Goal: Book appointment/travel/reservation

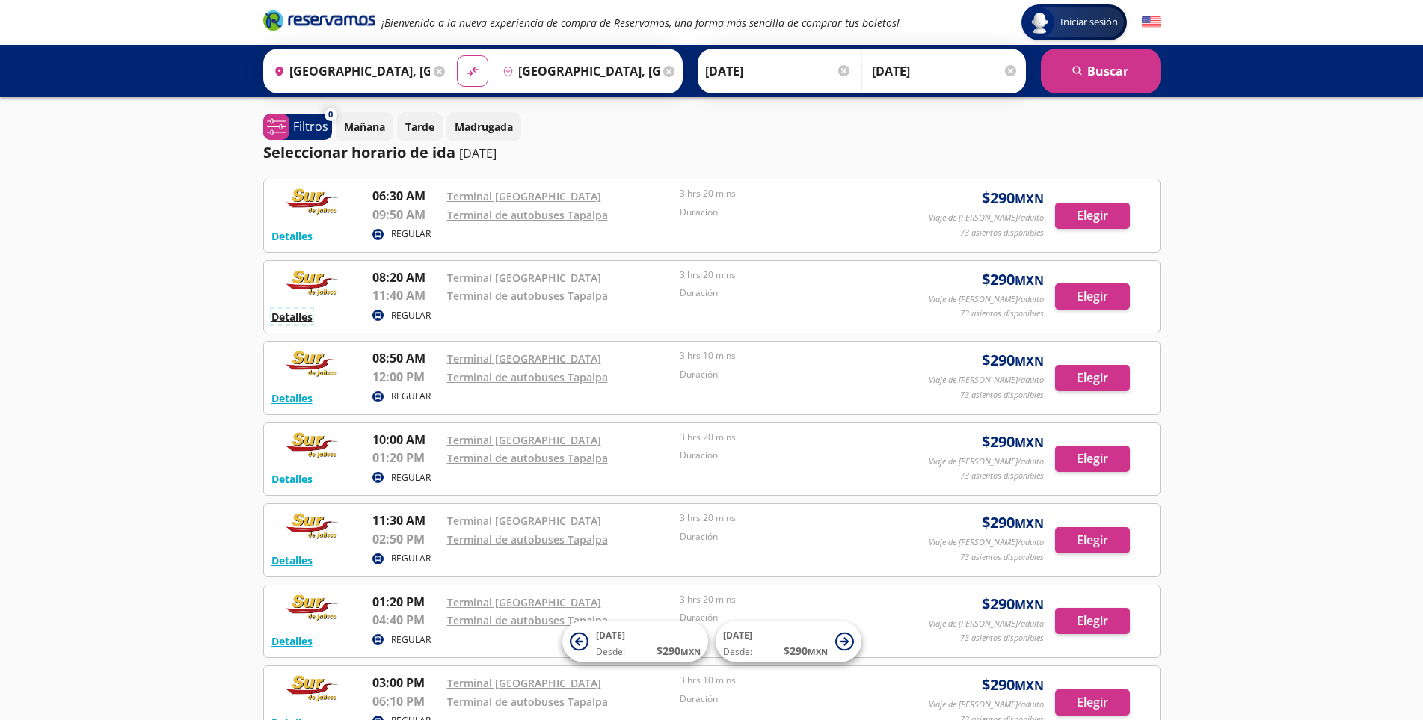
click at [283, 318] on button "Detalles" at bounding box center [291, 317] width 41 height 16
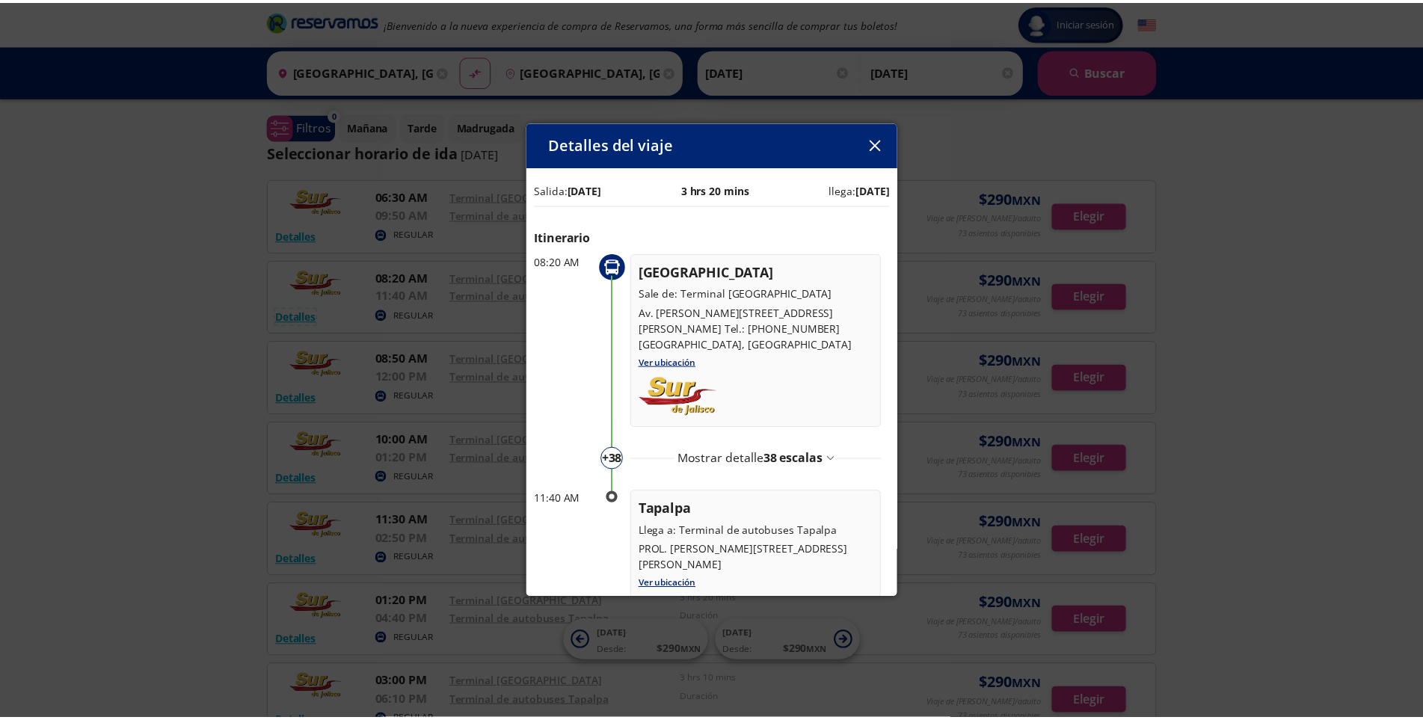
scroll to position [32, 0]
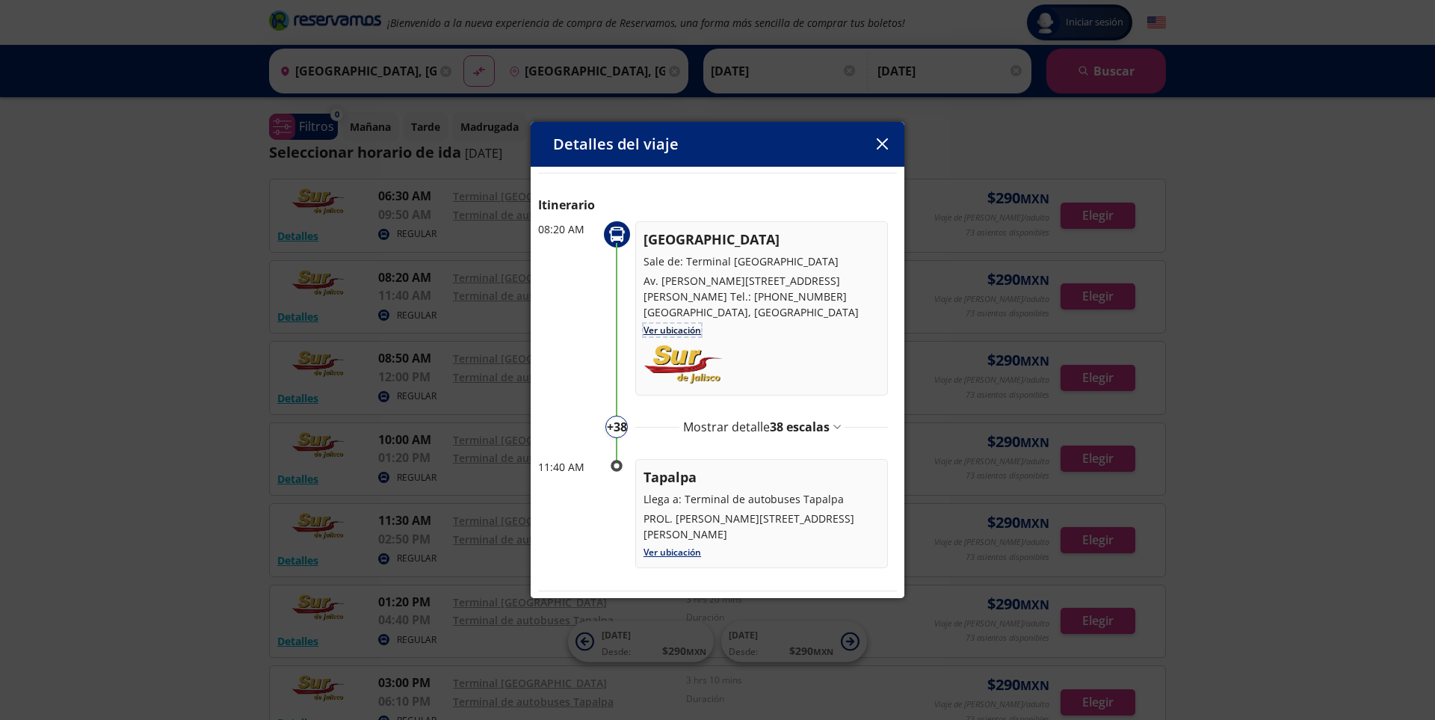
click at [685, 330] on link "Ver ubicación" at bounding box center [673, 330] width 58 height 13
click at [887, 145] on icon "button" at bounding box center [882, 143] width 11 height 11
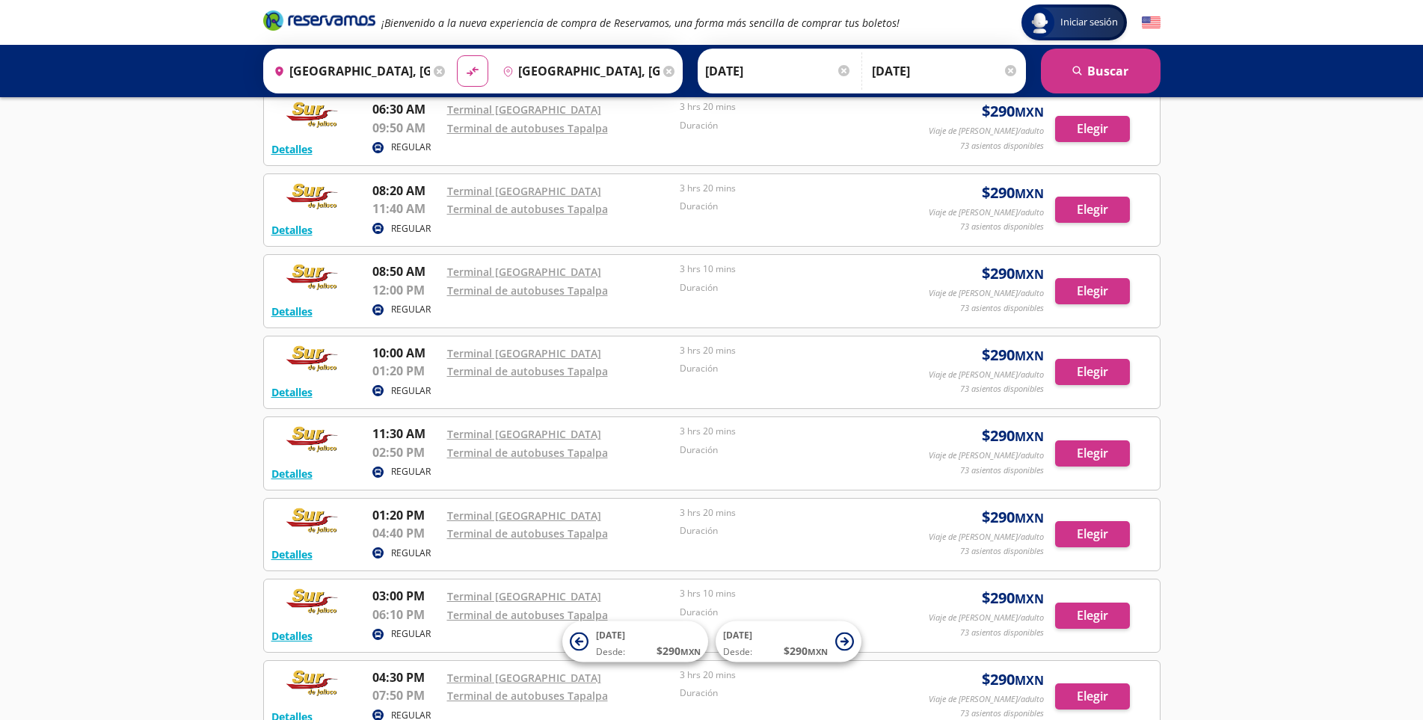
scroll to position [0, 0]
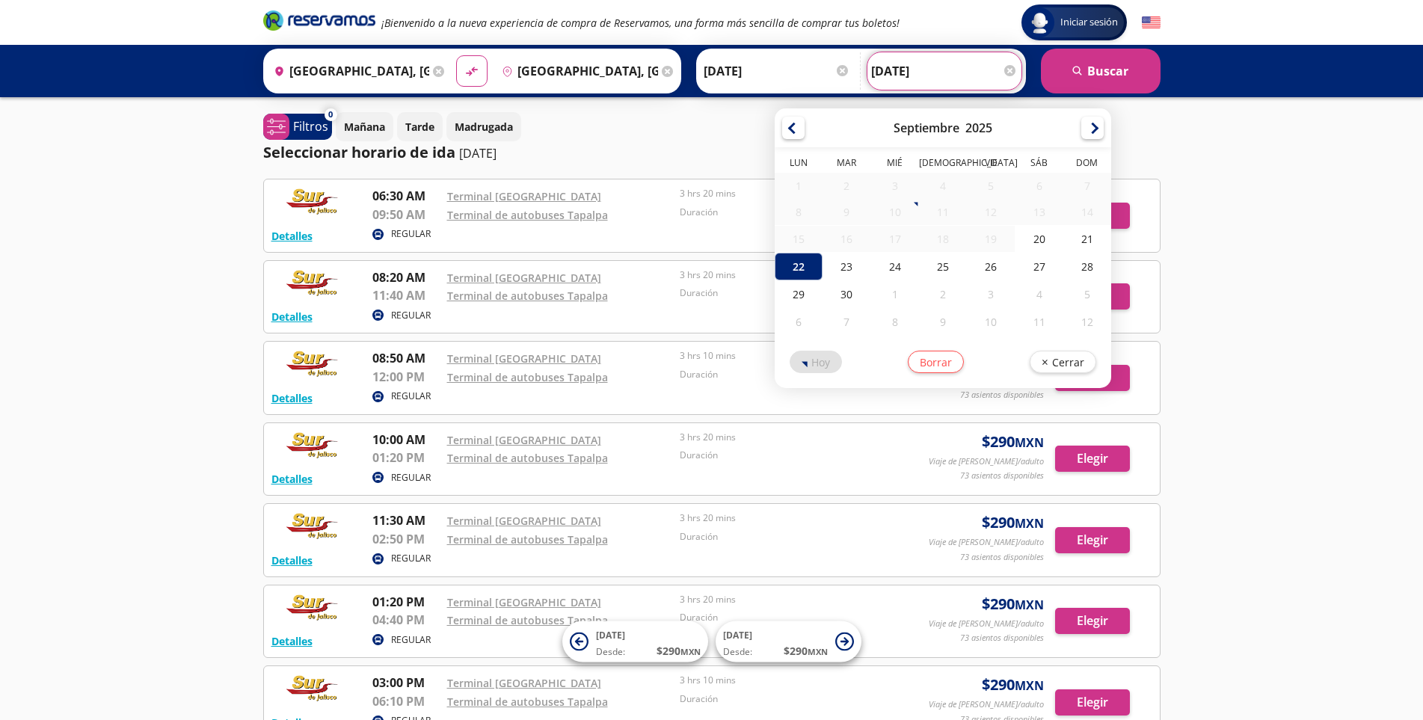
click at [966, 55] on input "[DATE]" at bounding box center [944, 70] width 147 height 37
click at [1085, 244] on div "21" at bounding box center [1087, 239] width 48 height 28
type input "[DATE]"
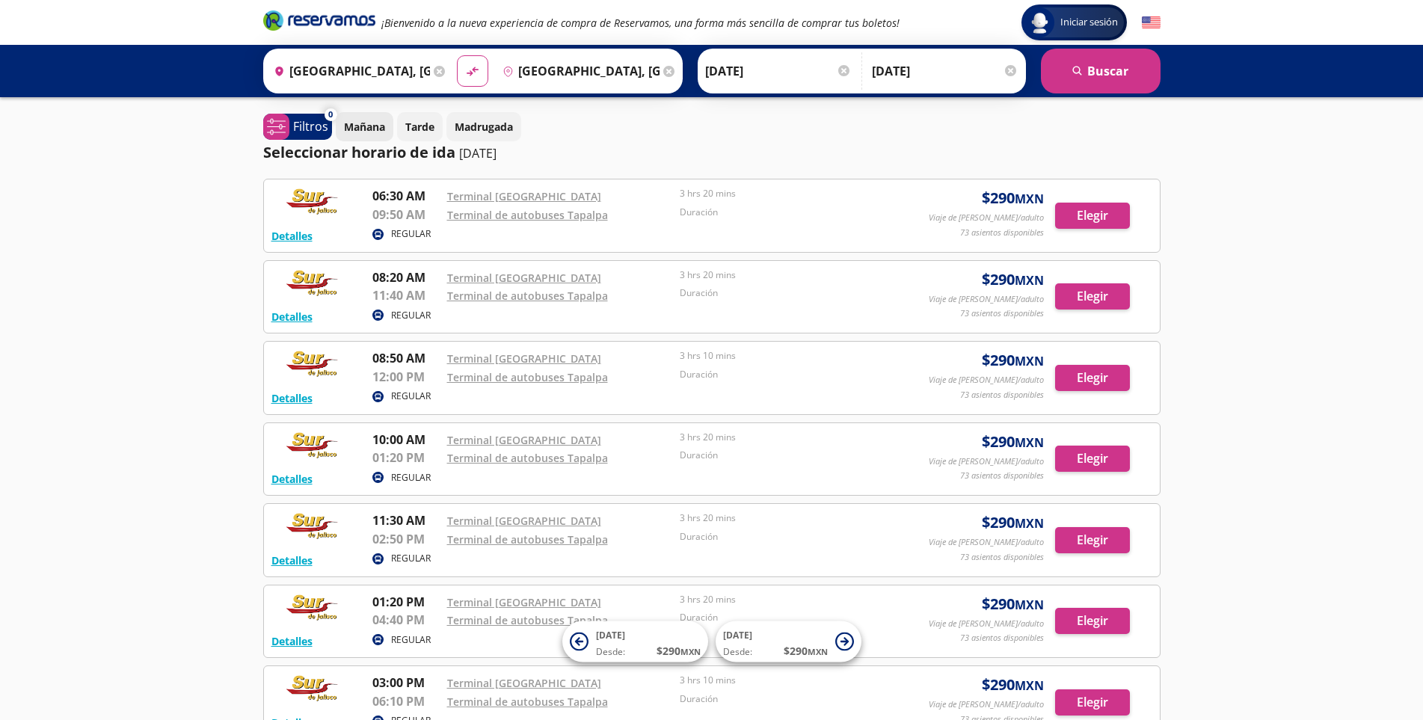
click at [369, 127] on p "Mañana" at bounding box center [364, 127] width 41 height 16
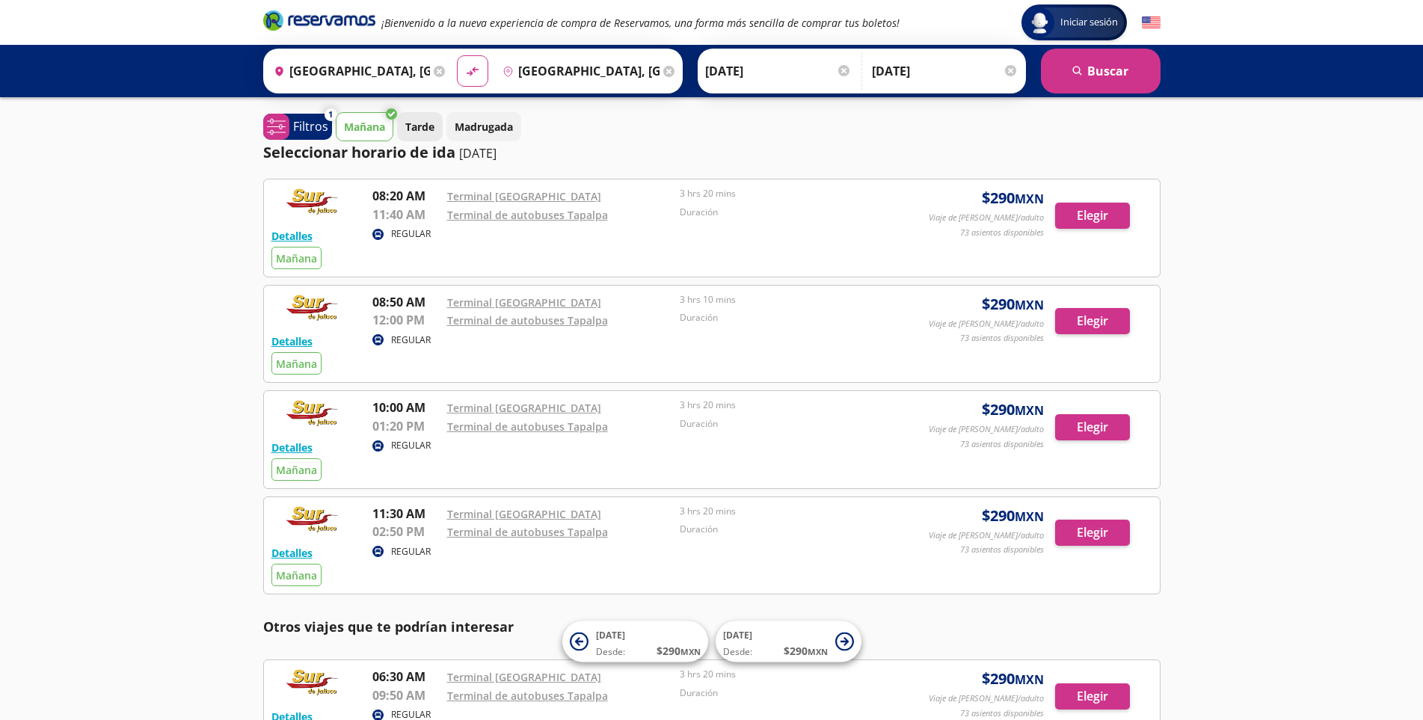
click at [427, 129] on p "Tarde" at bounding box center [419, 127] width 29 height 16
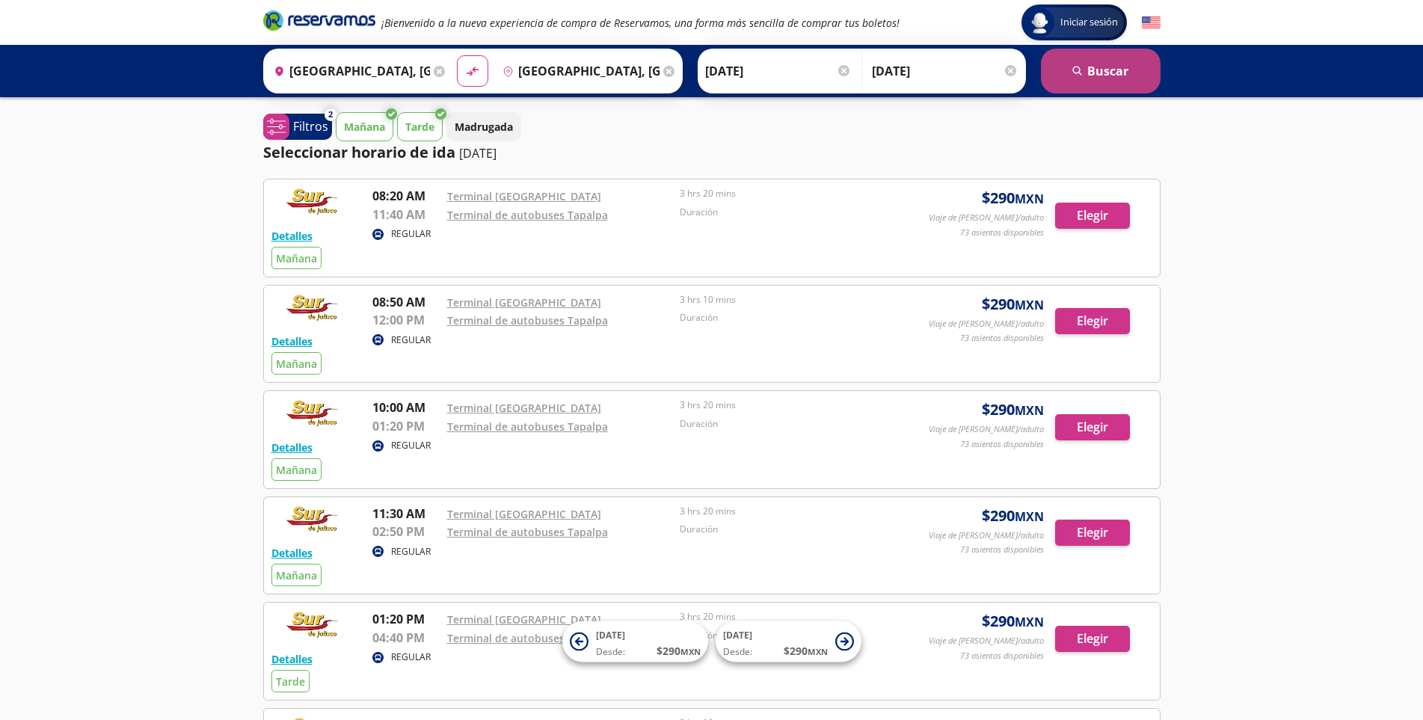
click at [1079, 66] on icon "search" at bounding box center [1077, 71] width 11 height 11
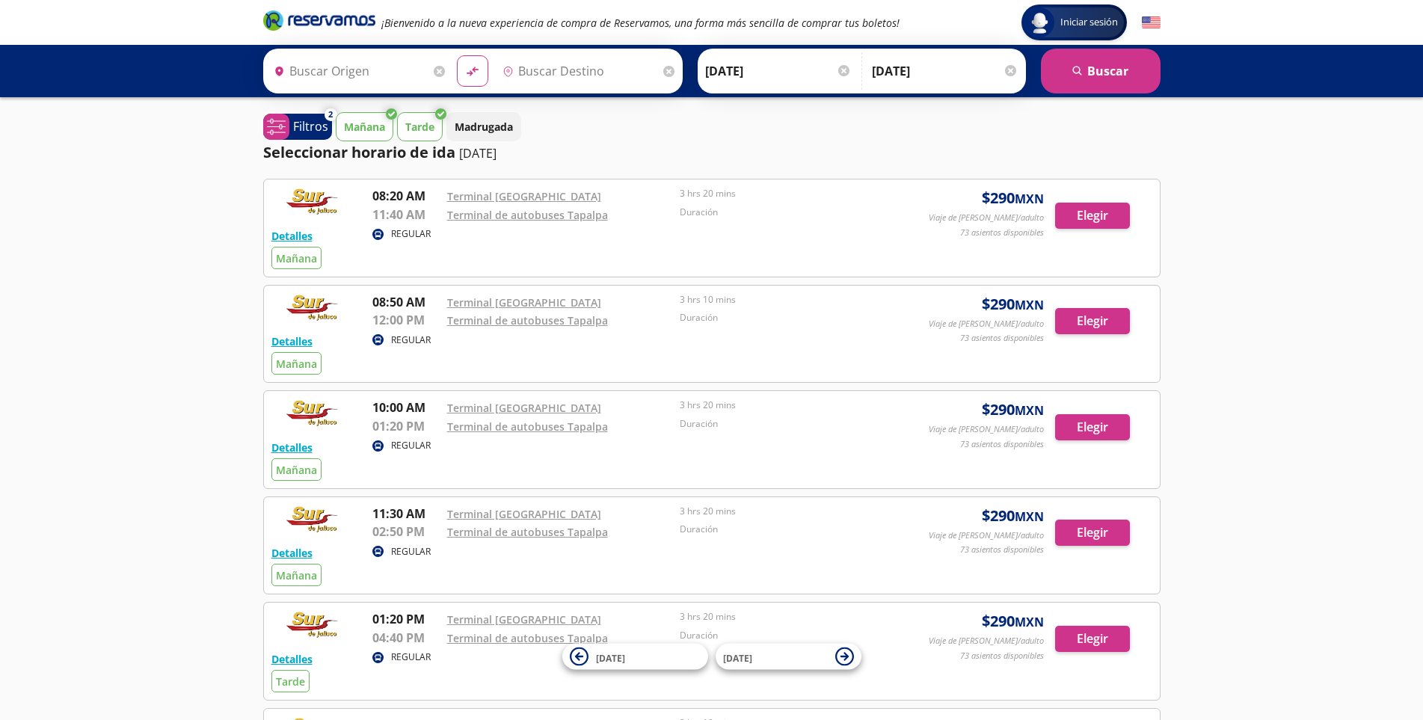
type input "[GEOGRAPHIC_DATA], [GEOGRAPHIC_DATA]"
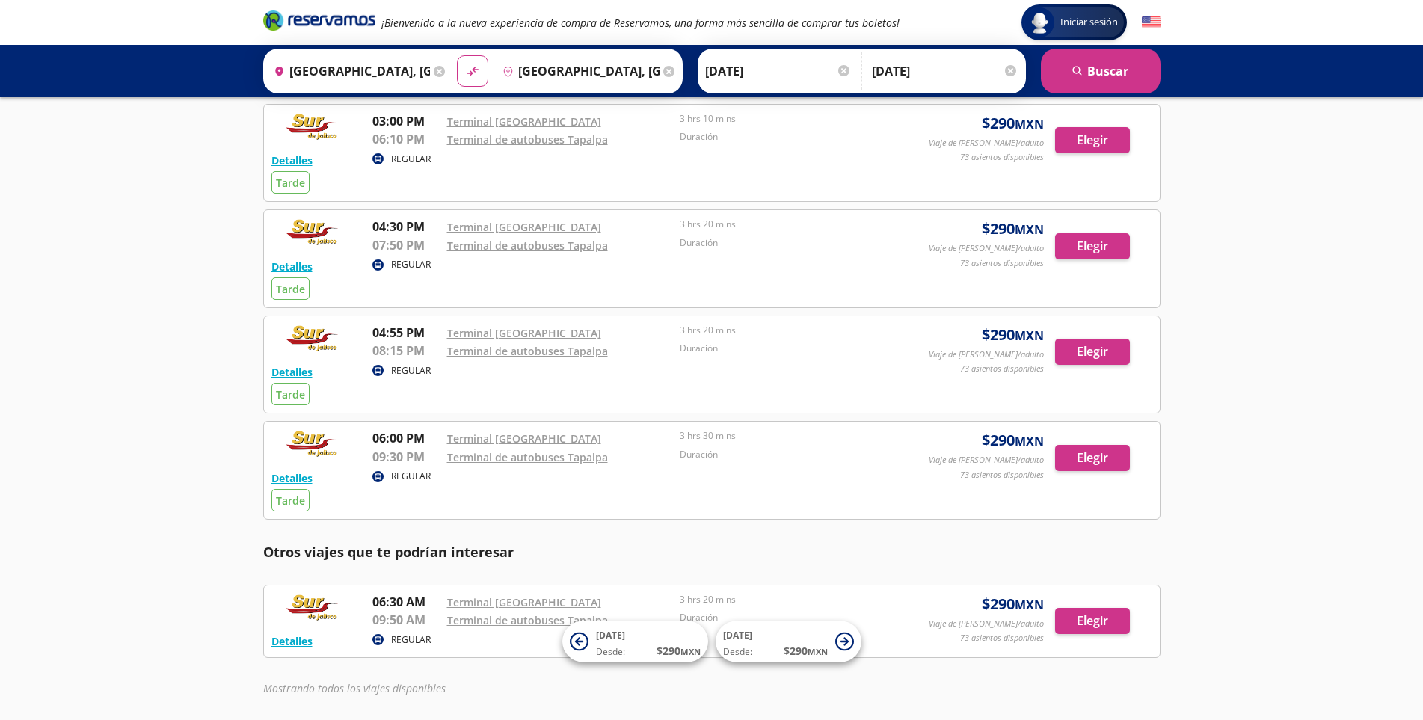
scroll to position [588, 0]
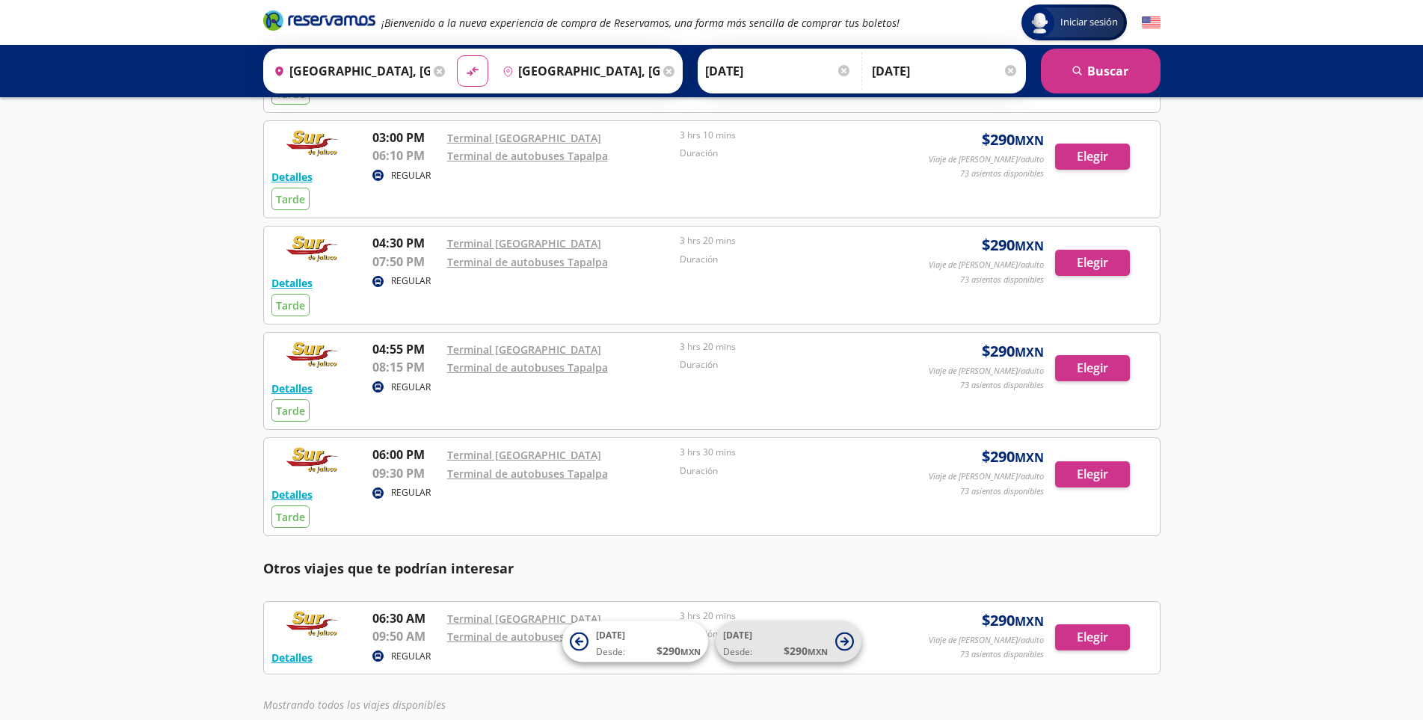
click at [768, 637] on span "[DATE] Desde: $ 290 MXN" at bounding box center [775, 642] width 105 height 34
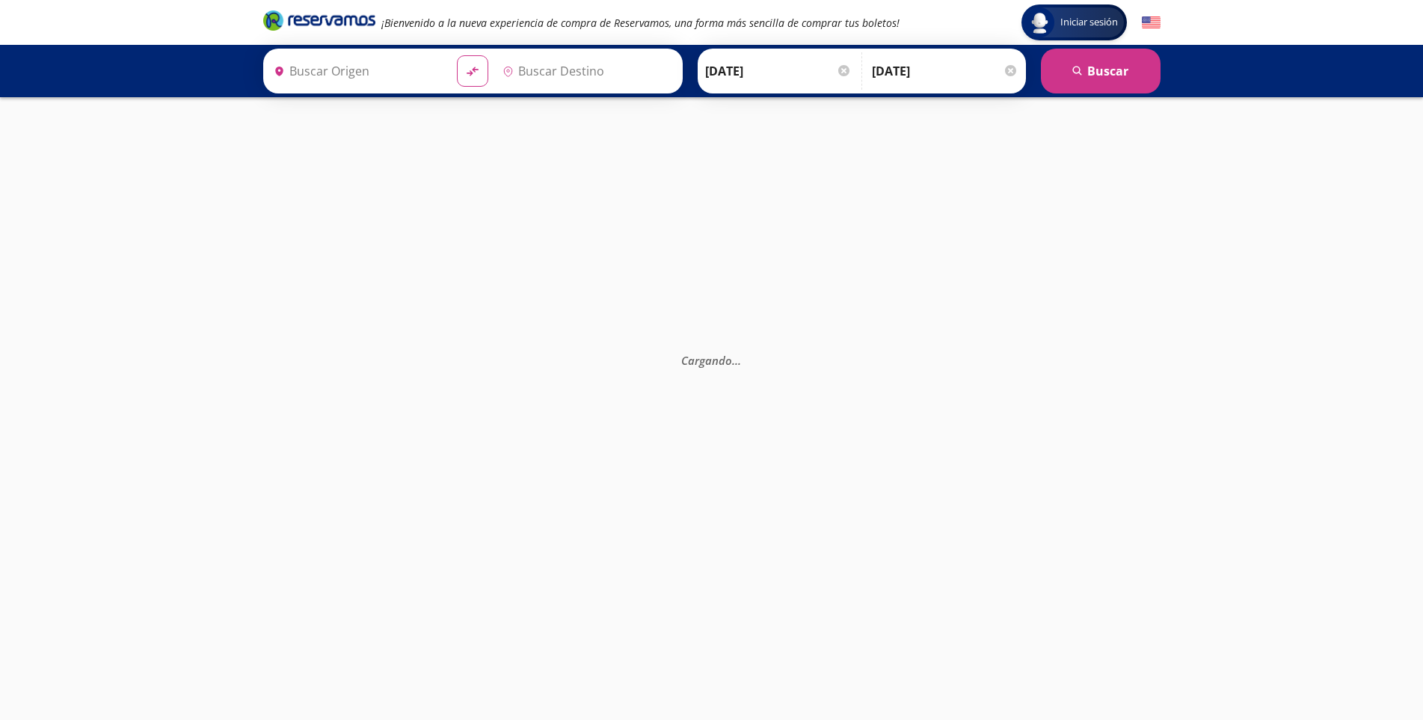
type input "[GEOGRAPHIC_DATA], [GEOGRAPHIC_DATA]"
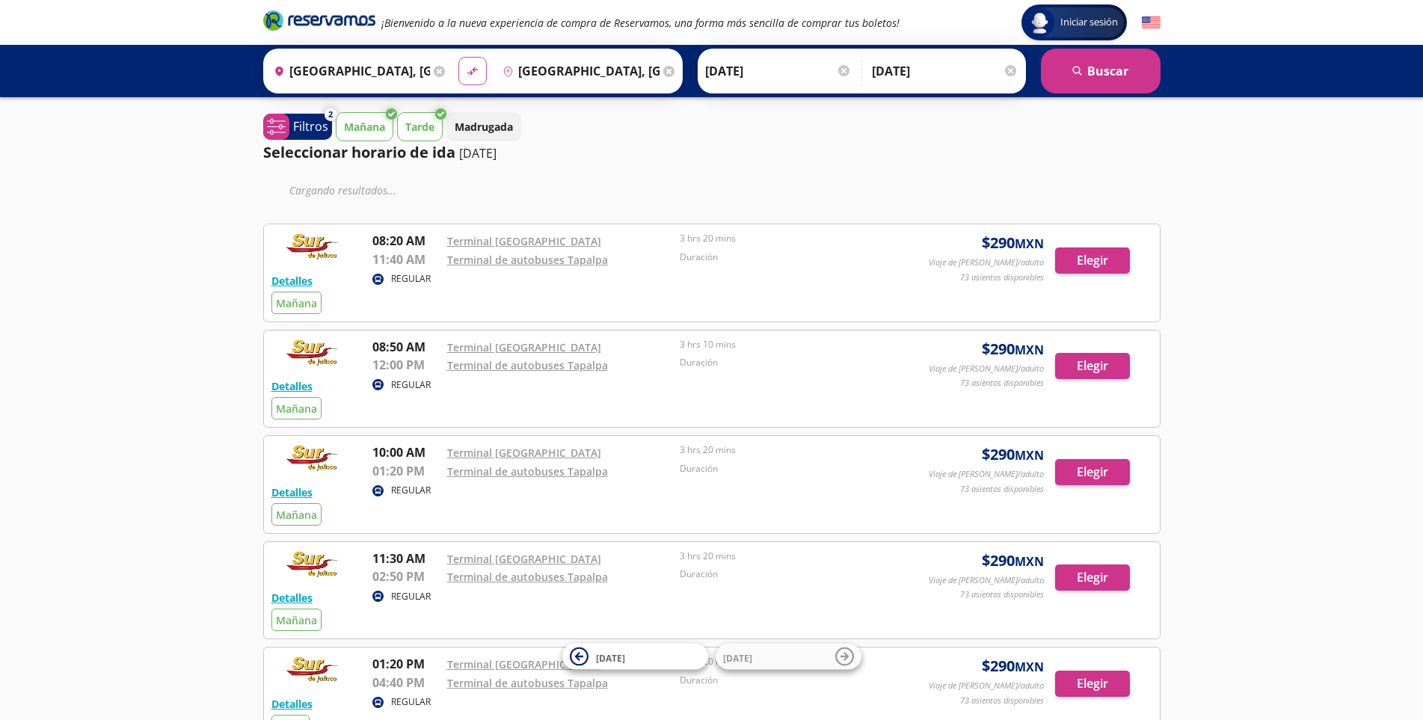
click at [471, 75] on icon "material-symbols:compare-arrows-rounded" at bounding box center [472, 71] width 13 height 14
type input "[GEOGRAPHIC_DATA], [GEOGRAPHIC_DATA]"
click at [1082, 62] on button "search [GEOGRAPHIC_DATA]" at bounding box center [1101, 71] width 120 height 45
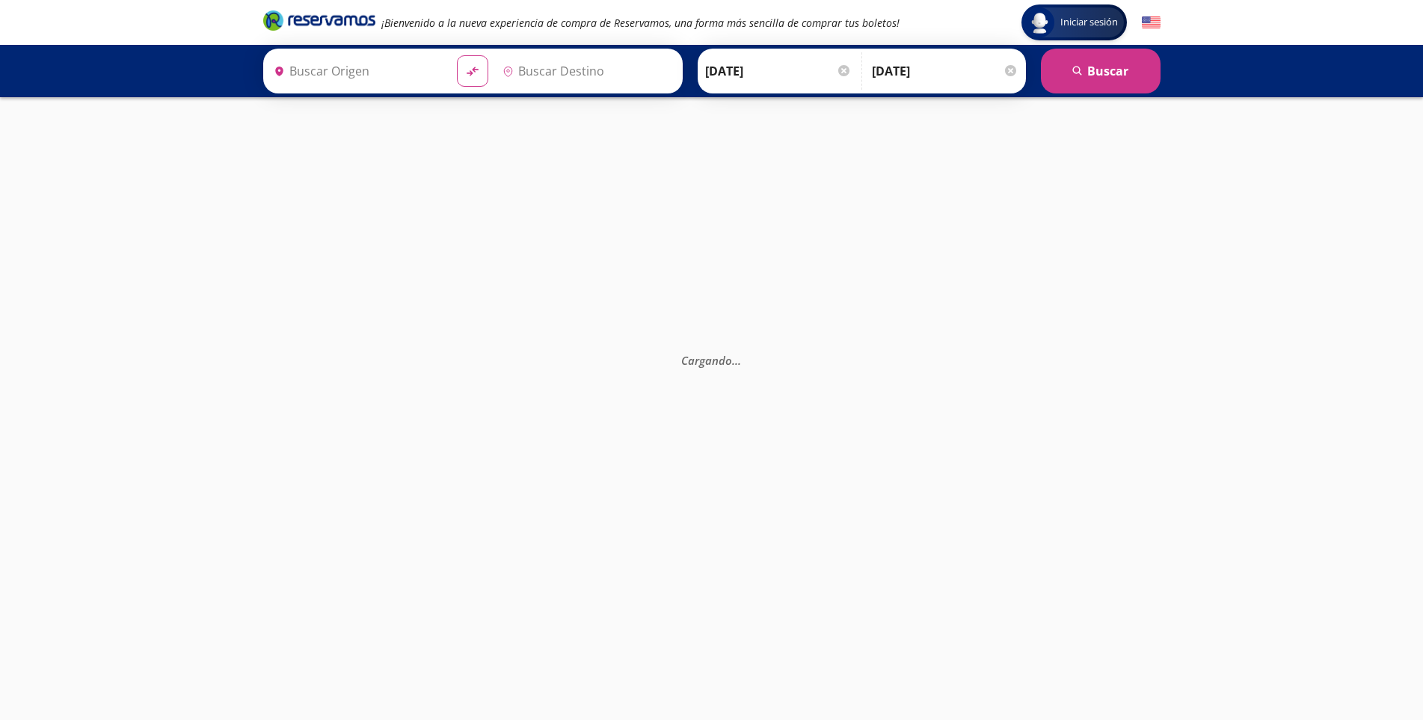
type input "[GEOGRAPHIC_DATA], [GEOGRAPHIC_DATA]"
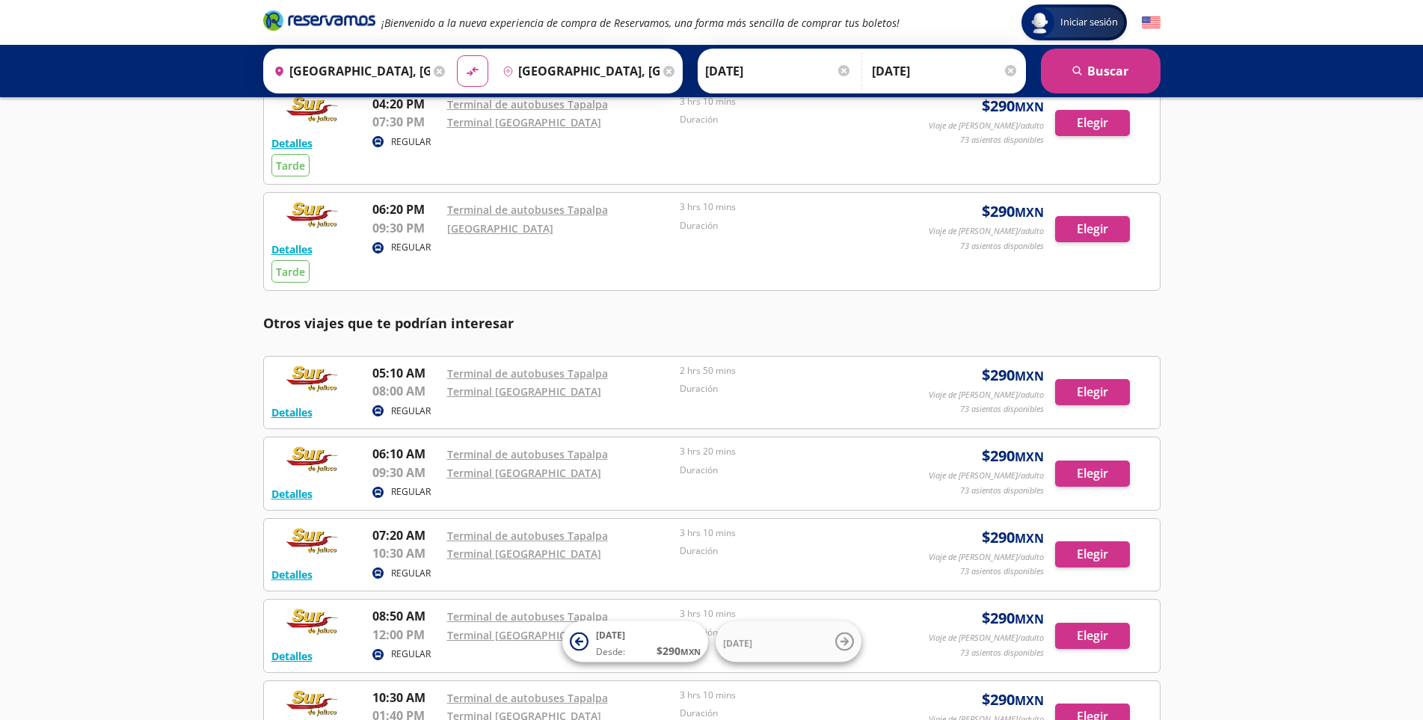
scroll to position [339, 0]
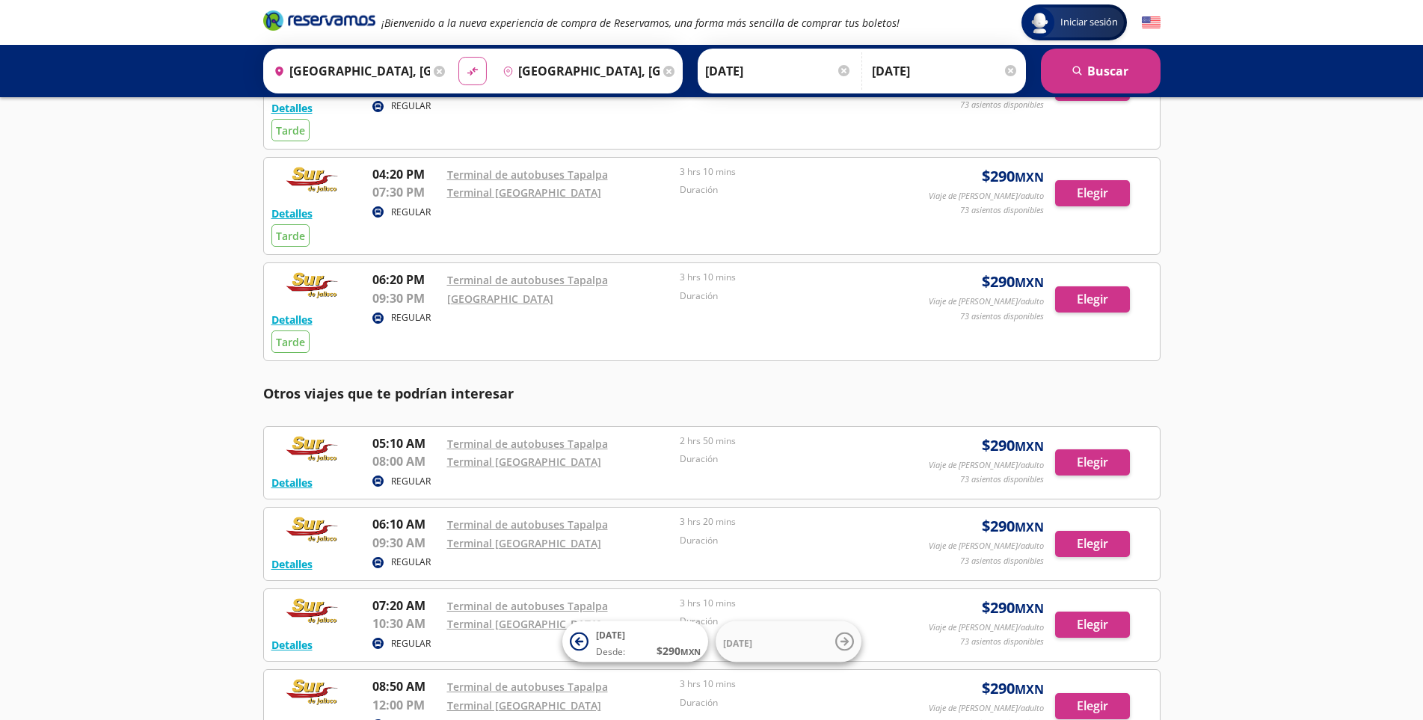
click at [466, 71] on icon "material-symbols:compare-arrows-rounded" at bounding box center [472, 71] width 13 height 14
type input "[GEOGRAPHIC_DATA], [GEOGRAPHIC_DATA]"
click at [786, 65] on input "[DATE]" at bounding box center [778, 70] width 147 height 37
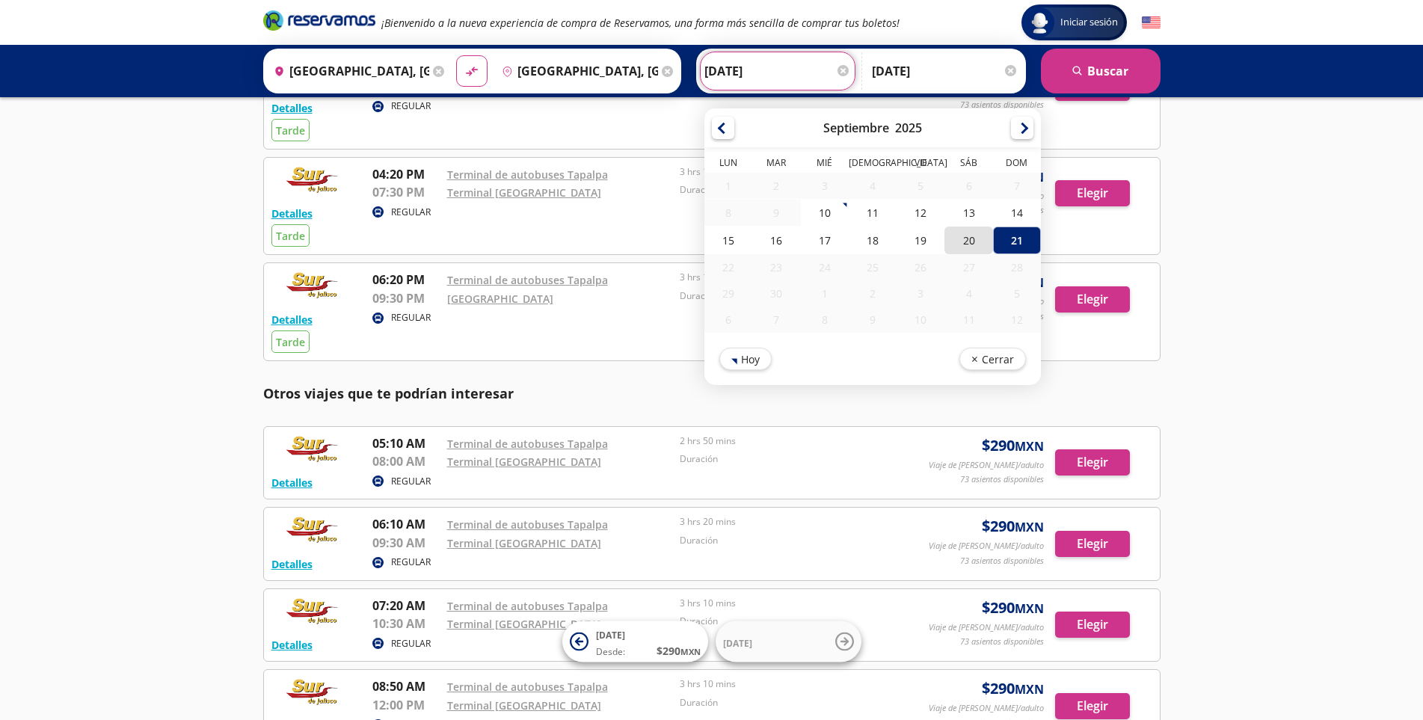
click at [960, 242] on div "20" at bounding box center [968, 241] width 48 height 28
type input "[DATE]"
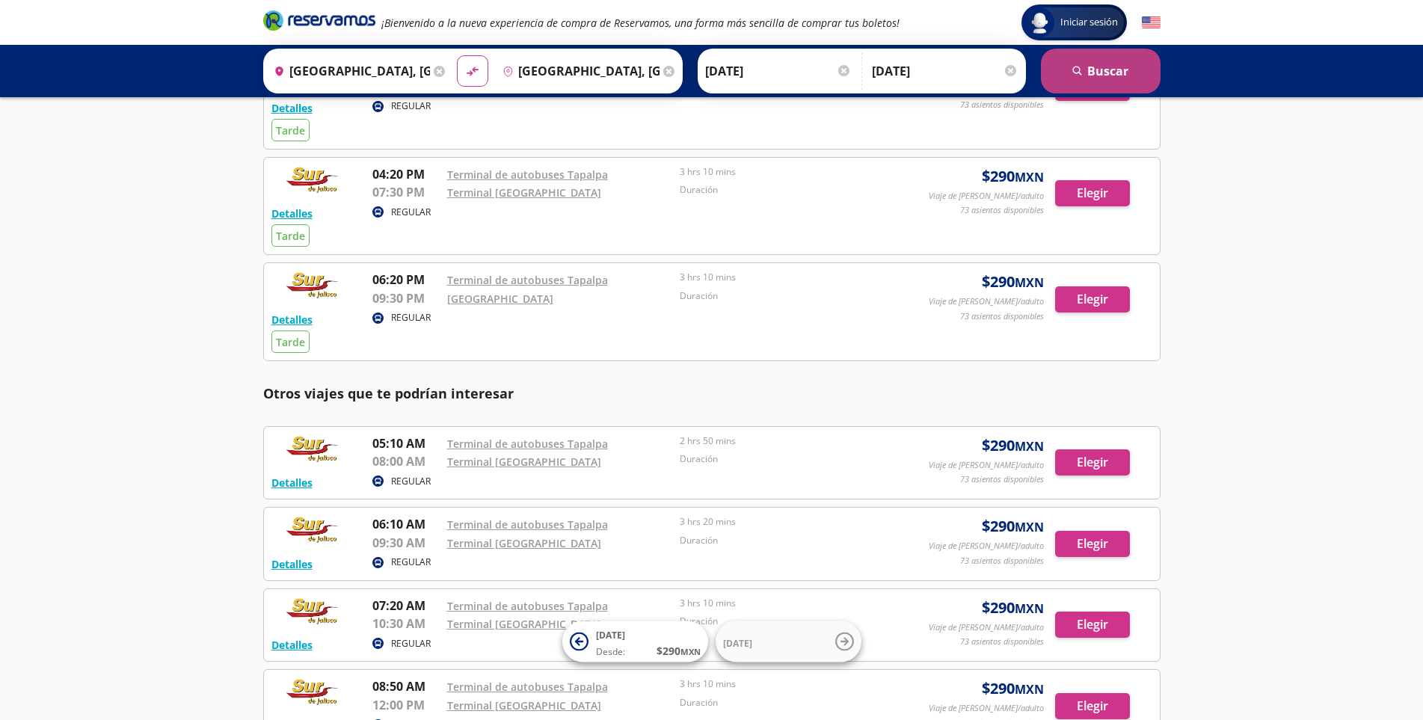
click at [1084, 75] on button "search [GEOGRAPHIC_DATA]" at bounding box center [1101, 71] width 120 height 45
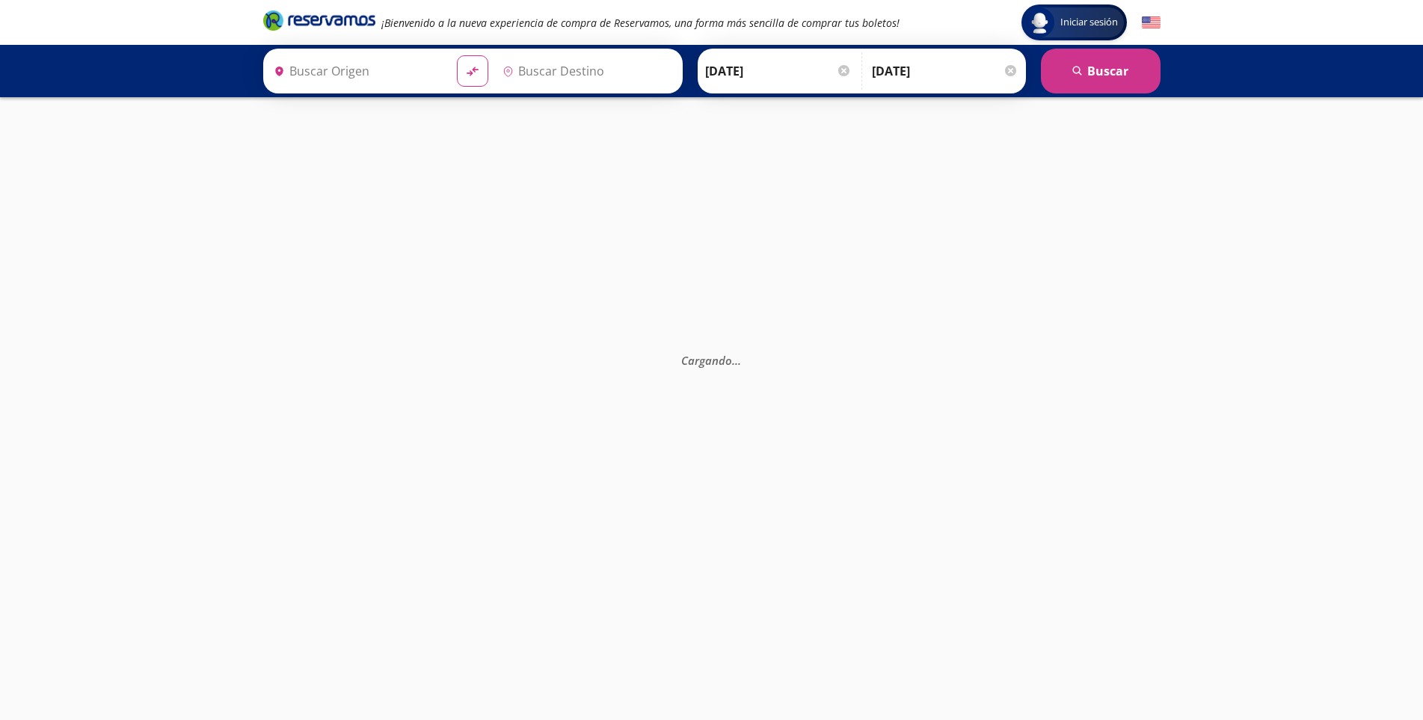
type input "[GEOGRAPHIC_DATA], [GEOGRAPHIC_DATA]"
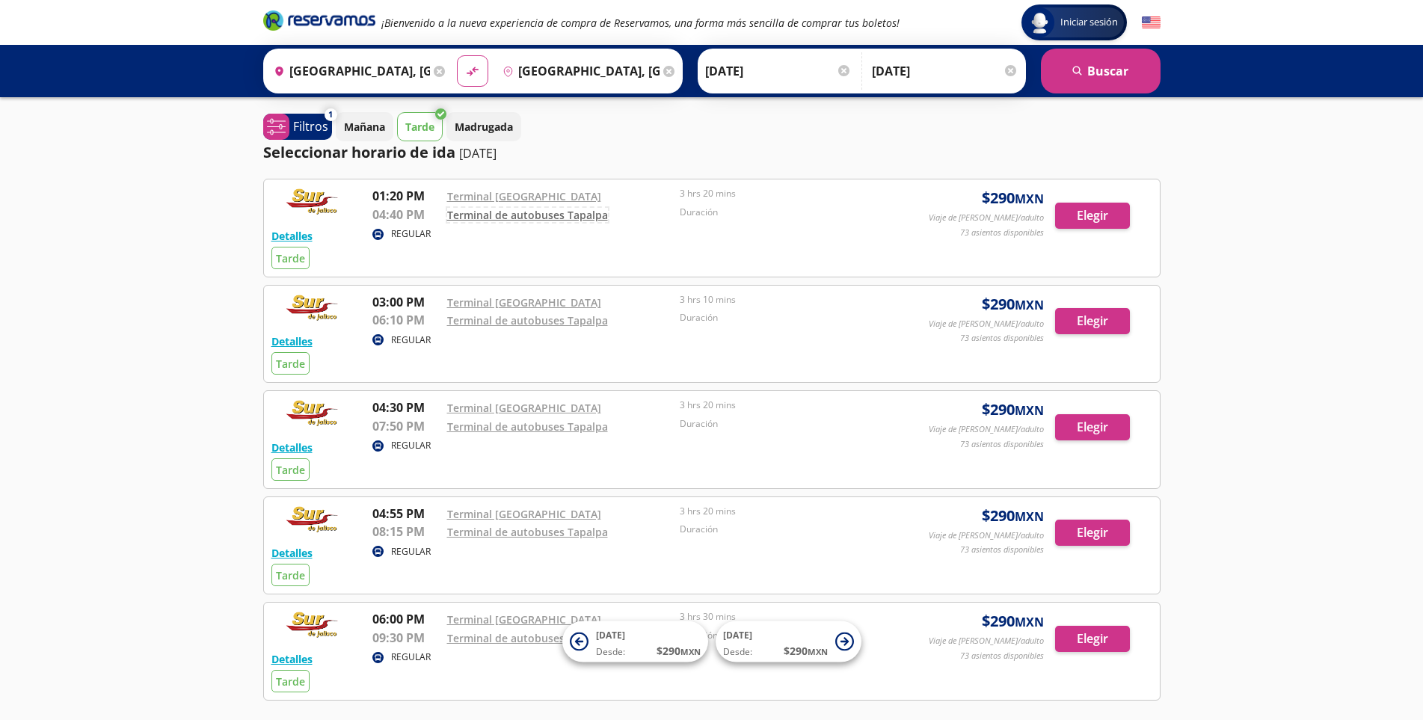
click at [487, 216] on link "Terminal de autobuses Tapalpa" at bounding box center [527, 215] width 161 height 14
click at [383, 120] on p "Mañana" at bounding box center [364, 127] width 41 height 16
click at [1083, 215] on button "Elegir" at bounding box center [1092, 216] width 75 height 26
click at [1093, 219] on button "Elegir" at bounding box center [1092, 216] width 75 height 26
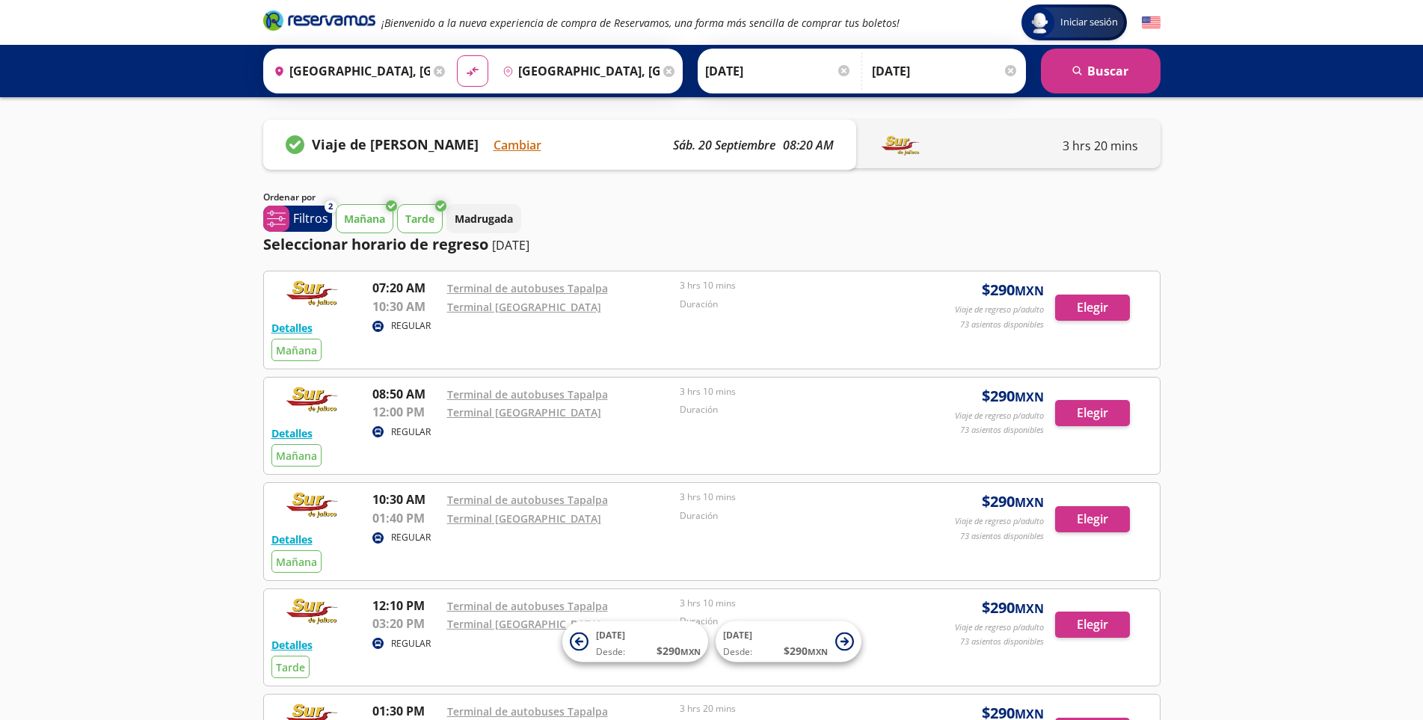
click at [423, 226] on p "Tarde" at bounding box center [419, 219] width 29 height 16
